Goal: Find specific page/section: Find specific page/section

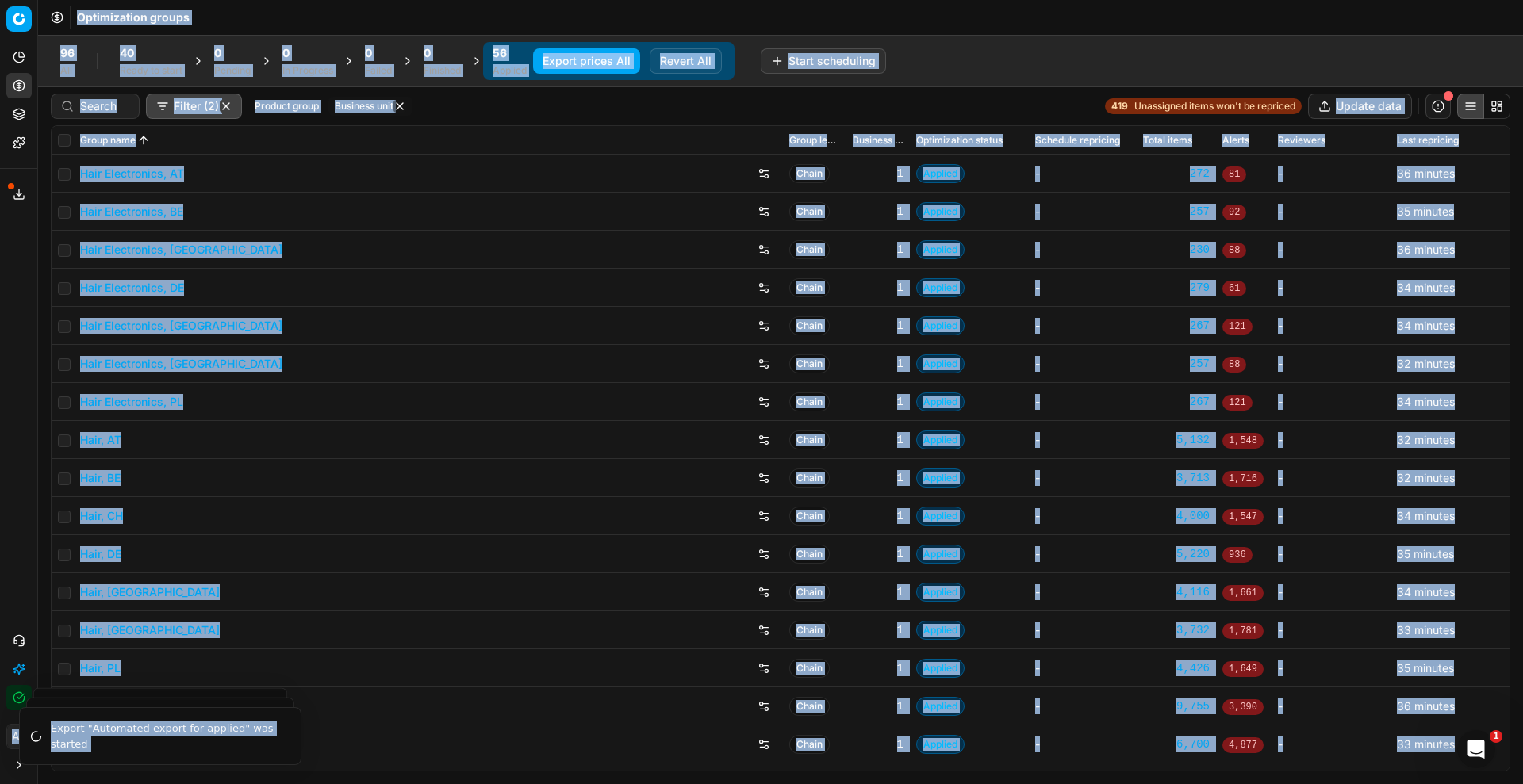
drag, startPoint x: 2, startPoint y: 302, endPoint x: 5, endPoint y: 254, distance: 48.1
click at [2, 302] on div "Analytics Pricing Product portfolio Templates Export service 14 Contact support…" at bounding box center [18, 377] width 37 height 679
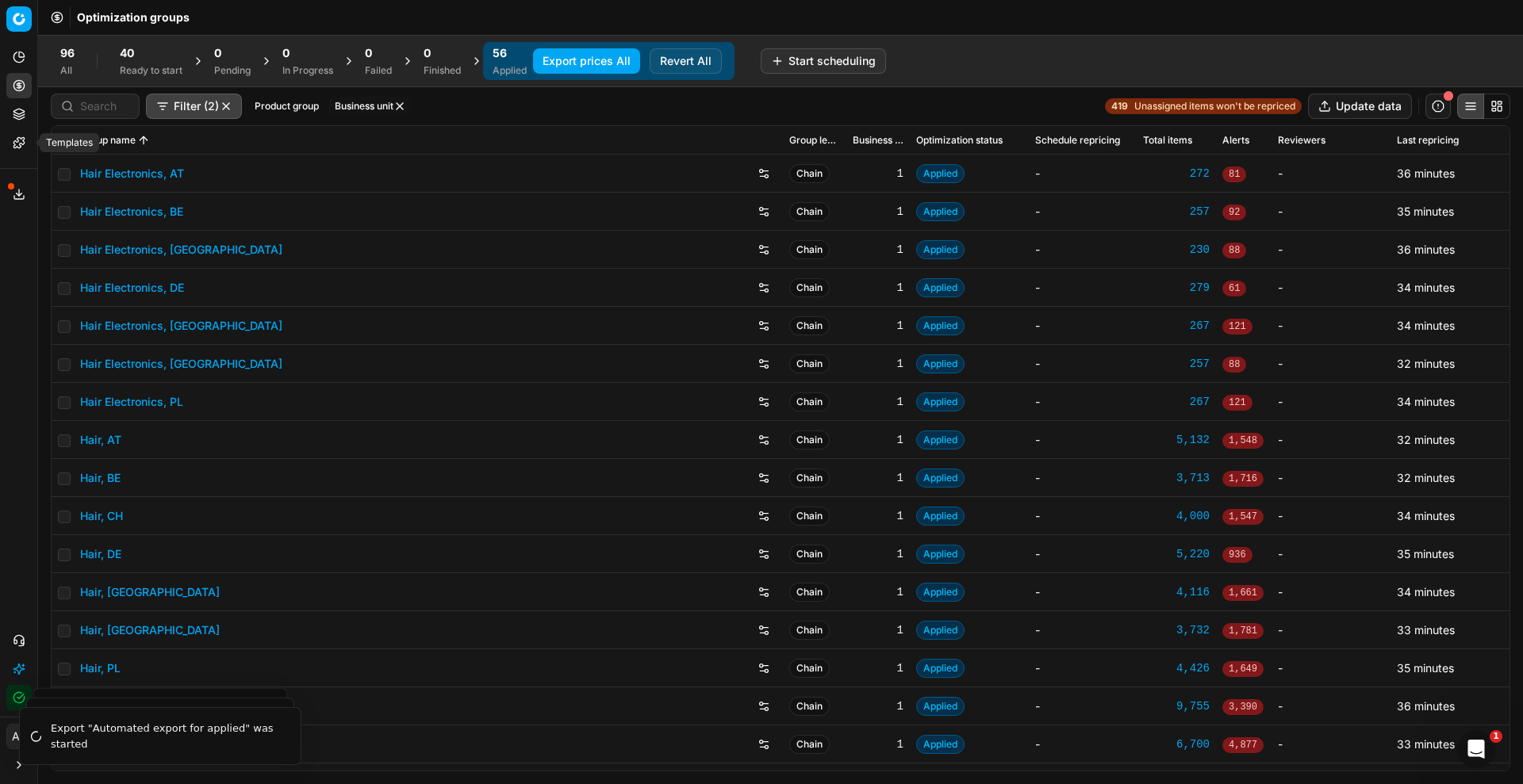
click at [18, 138] on icon at bounding box center [18, 142] width 10 height 10
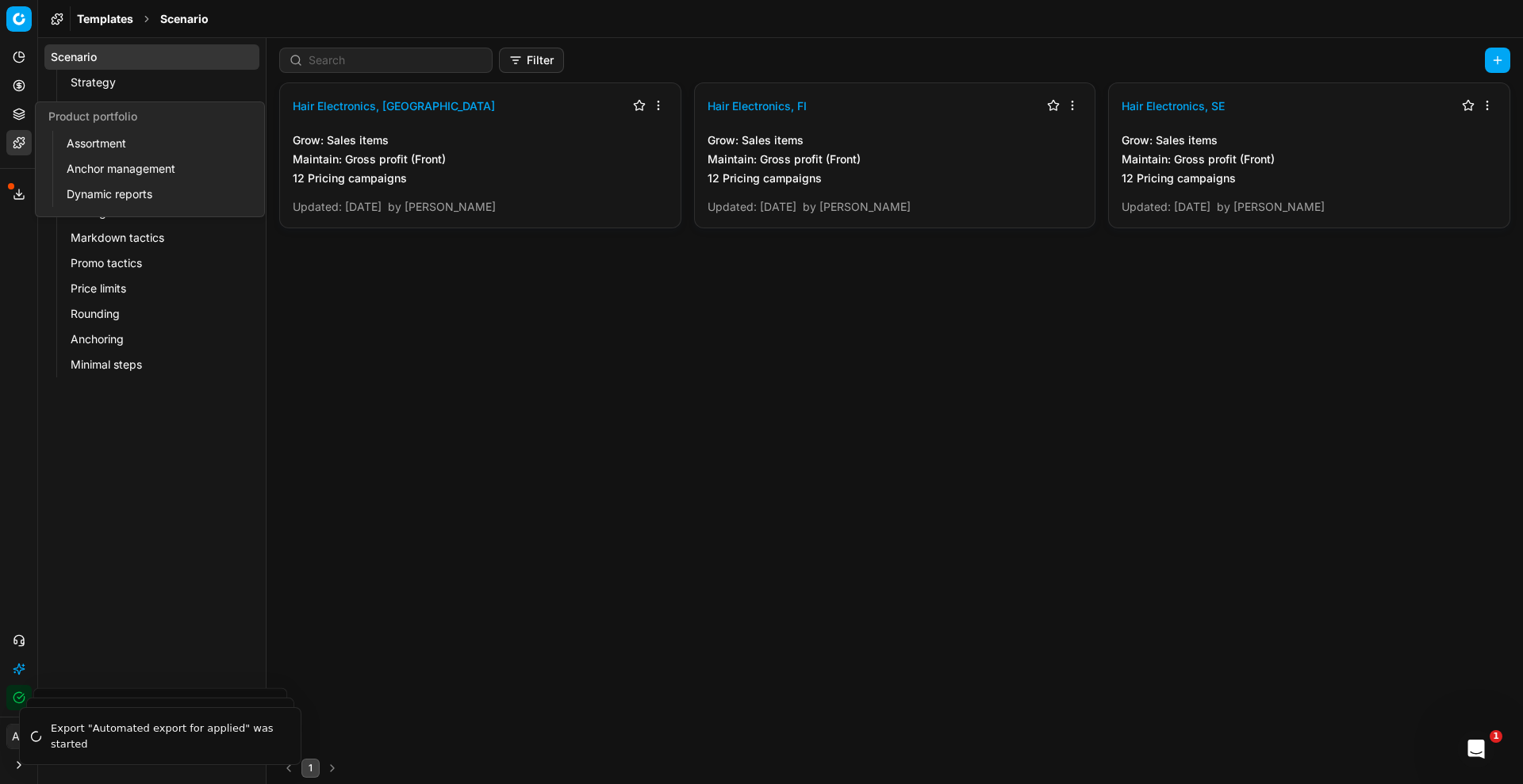
click at [105, 138] on link "Assortment" at bounding box center [153, 143] width 185 height 22
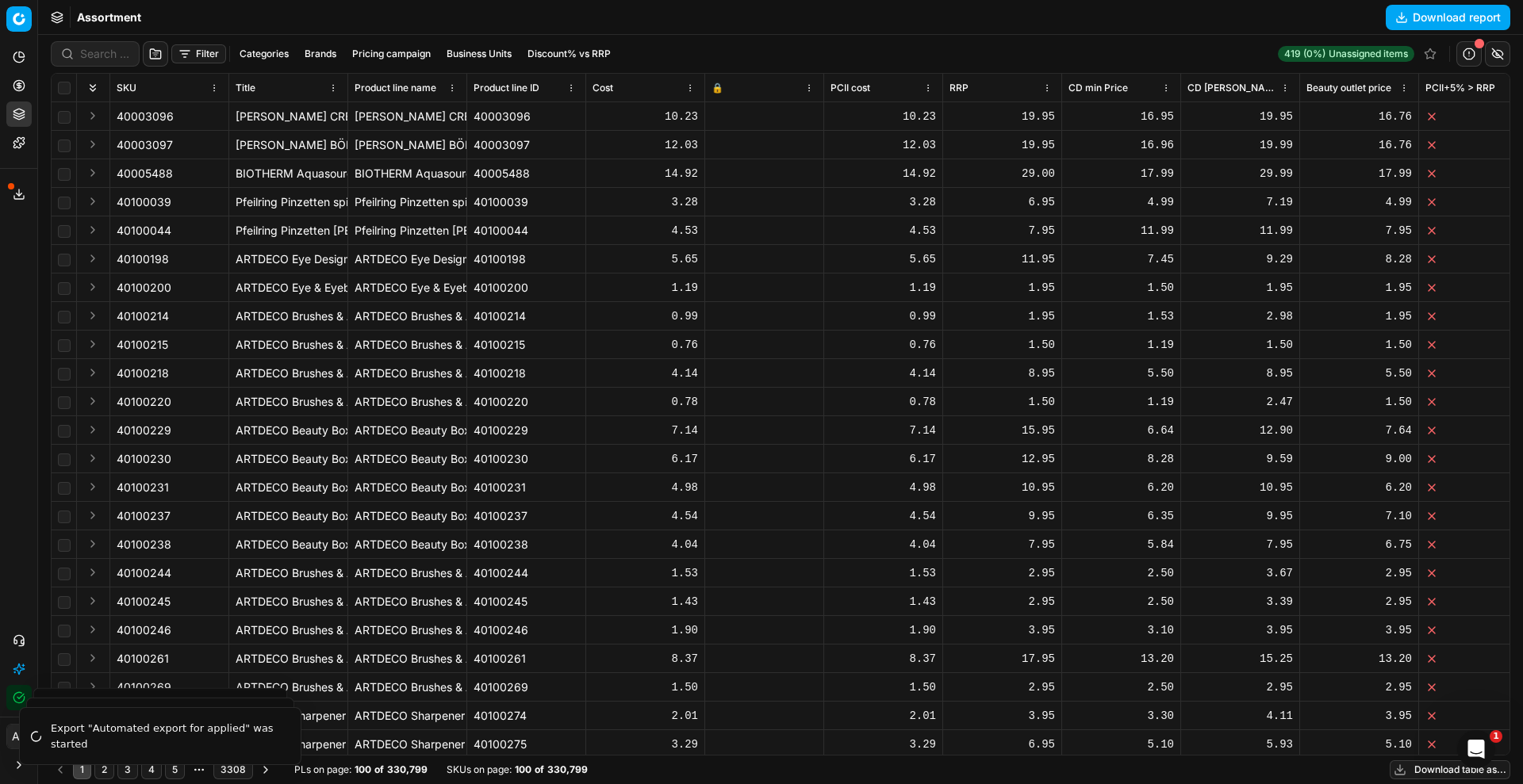
click at [318, 52] on button "Brands" at bounding box center [321, 54] width 45 height 19
type input "paes"
click at [294, 116] on div "Paese Cosmetics" at bounding box center [321, 112] width 248 height 25
checkbox input "true"
click at [412, 149] on button "Apply" at bounding box center [419, 147] width 39 height 19
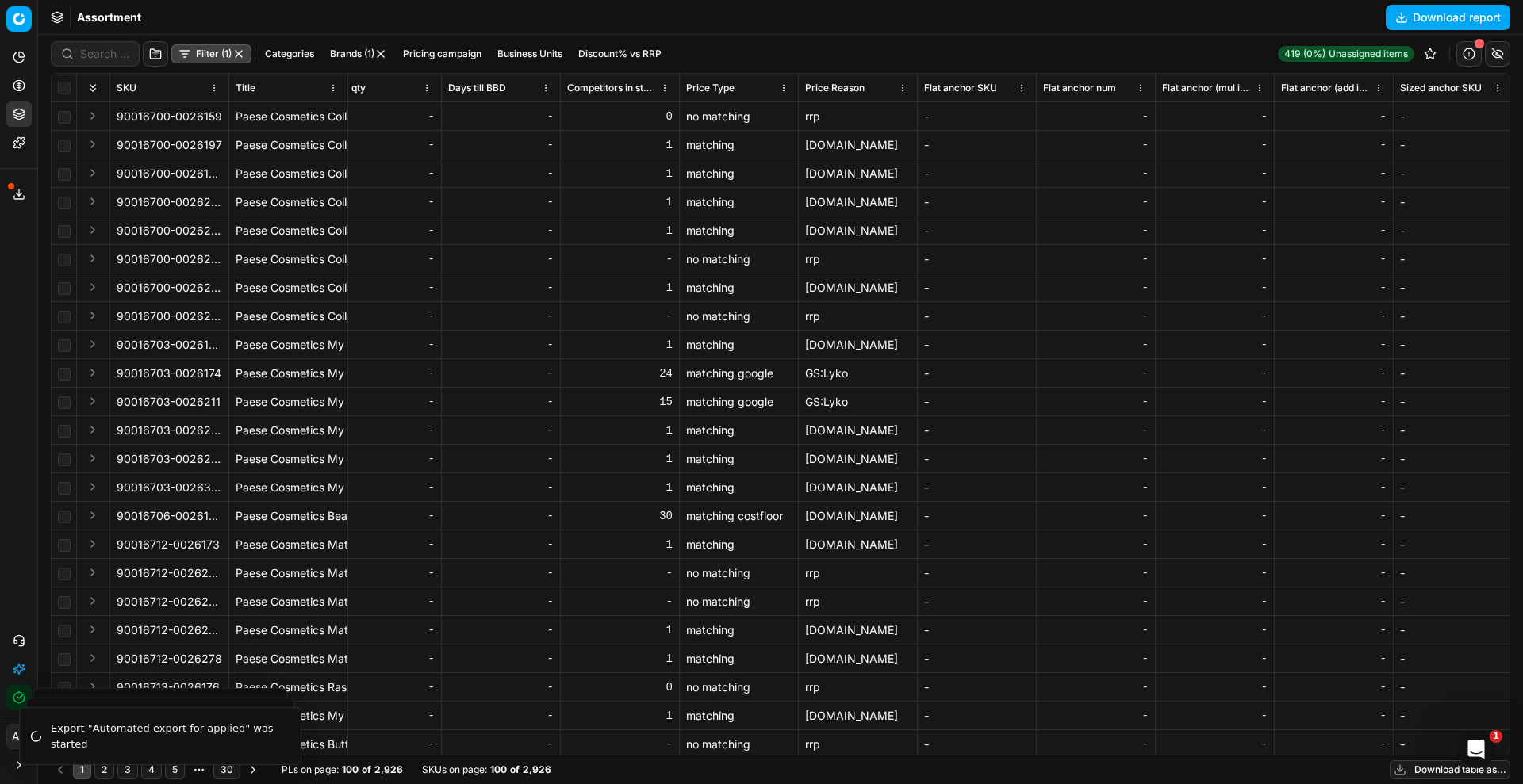
scroll to position [0, 8997]
